Goal: Information Seeking & Learning: Stay updated

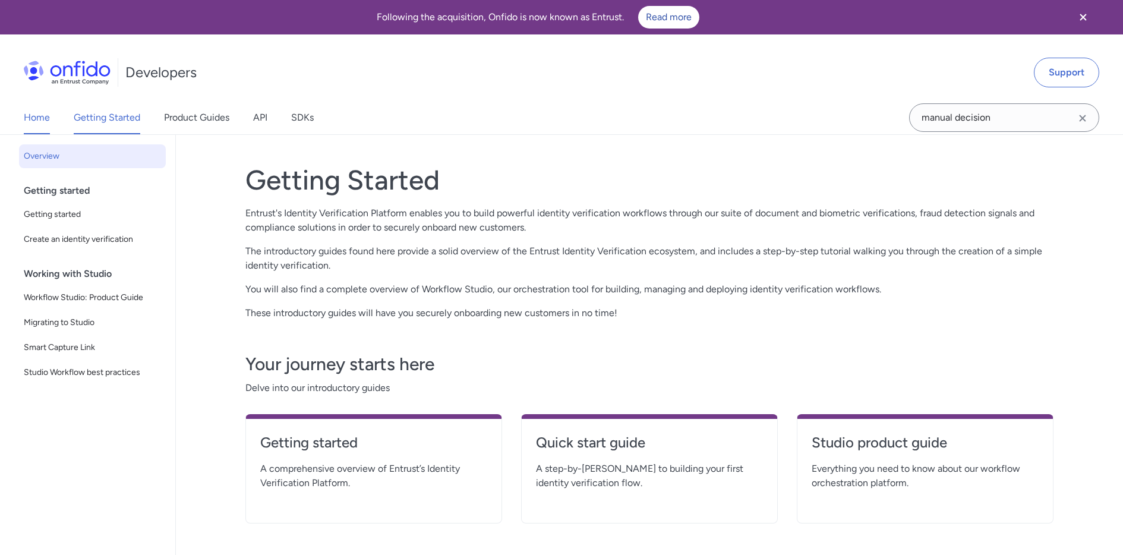
click at [40, 125] on link "Home" at bounding box center [37, 117] width 26 height 33
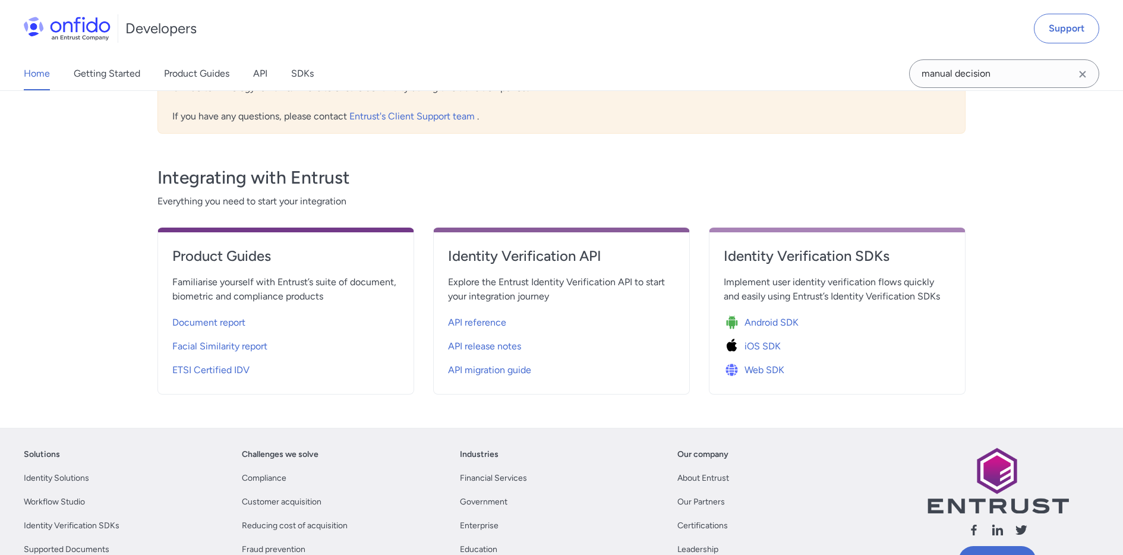
scroll to position [336, 0]
click at [501, 345] on span "API release notes" at bounding box center [484, 347] width 73 height 14
